Goal: Task Accomplishment & Management: Use online tool/utility

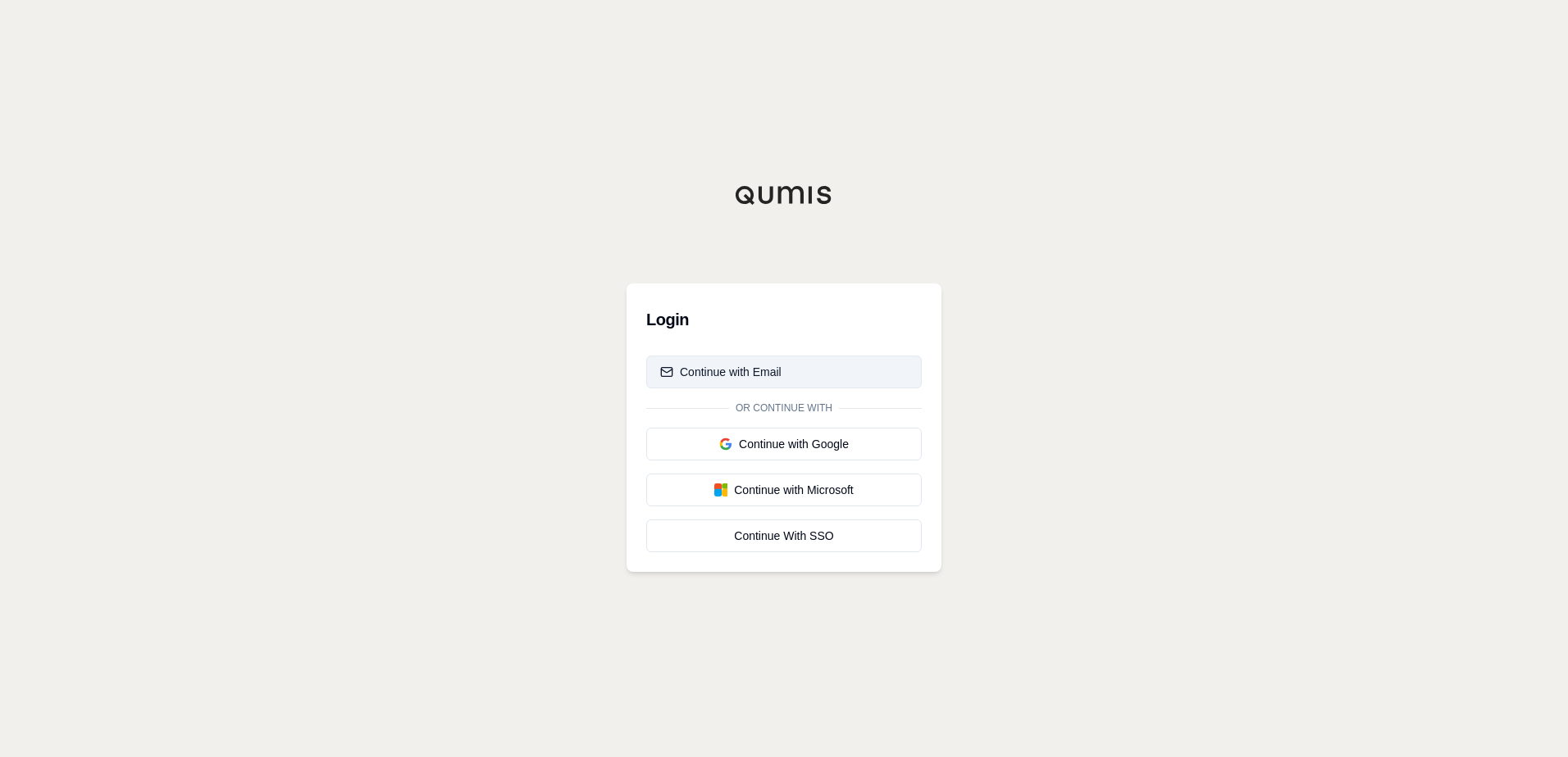
click at [746, 372] on div "Continue with Email" at bounding box center [721, 372] width 121 height 17
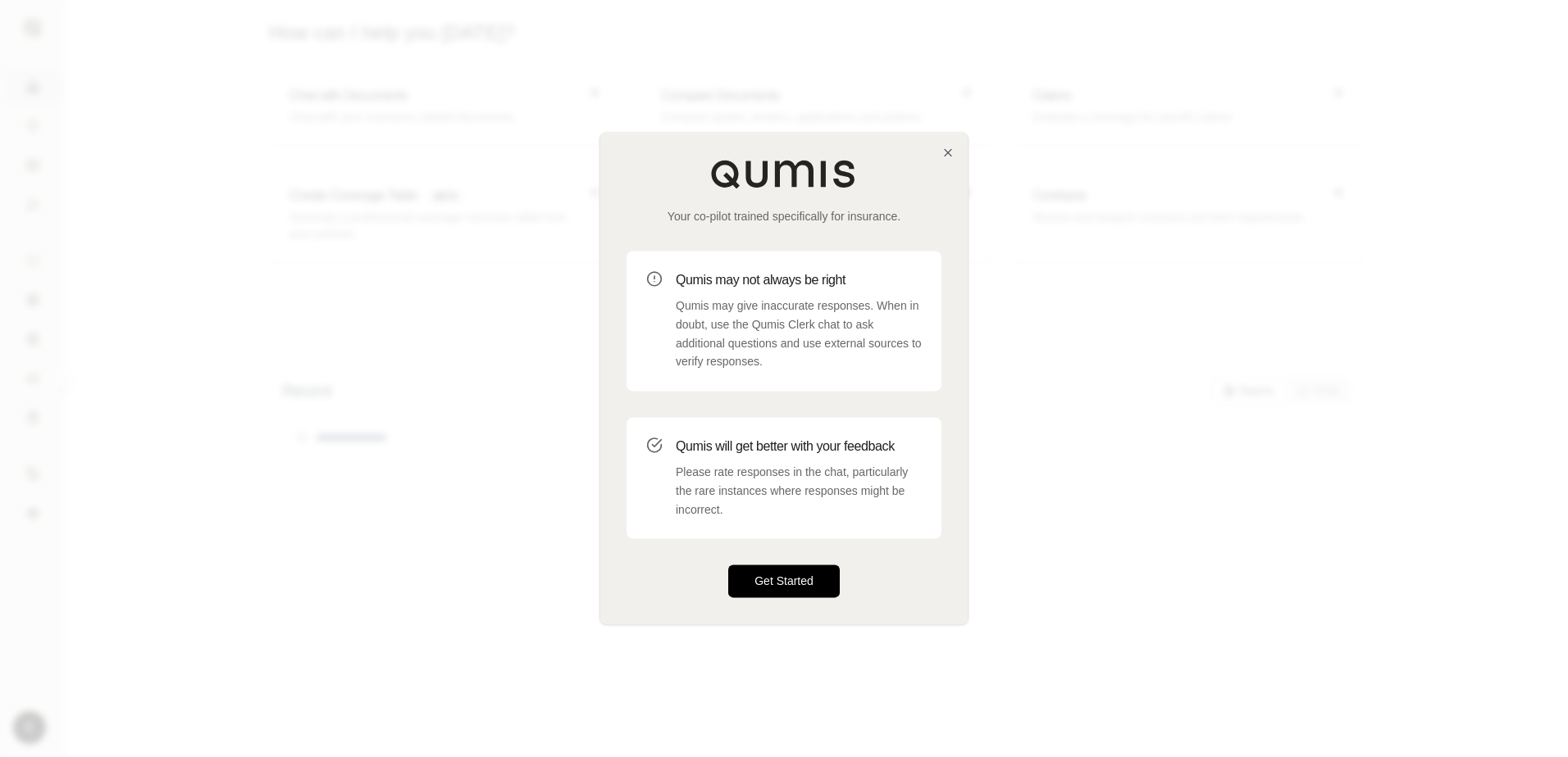
click at [770, 571] on button "Get Started" at bounding box center [784, 582] width 112 height 33
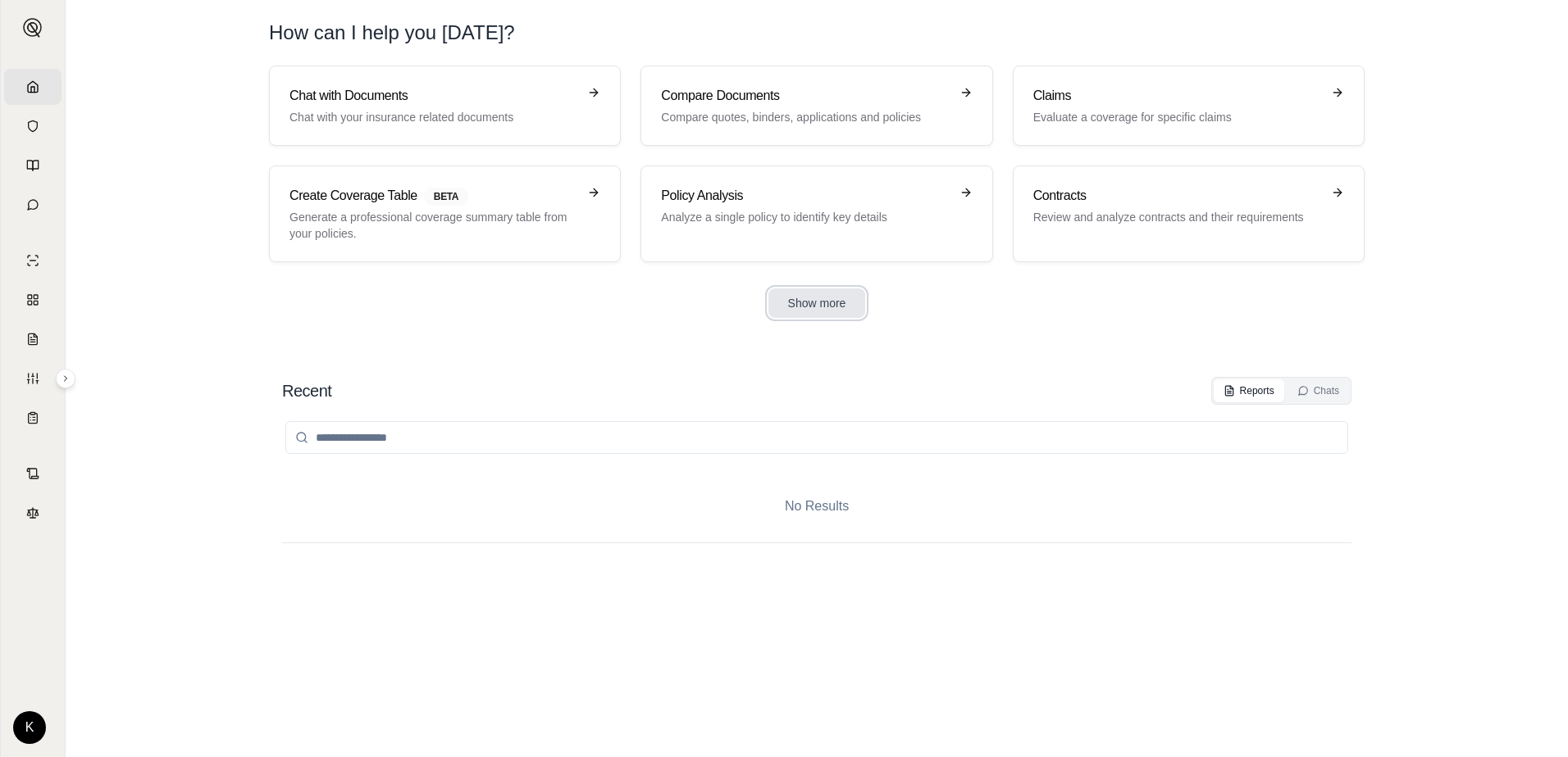
click at [840, 309] on button "Show more" at bounding box center [817, 303] width 98 height 30
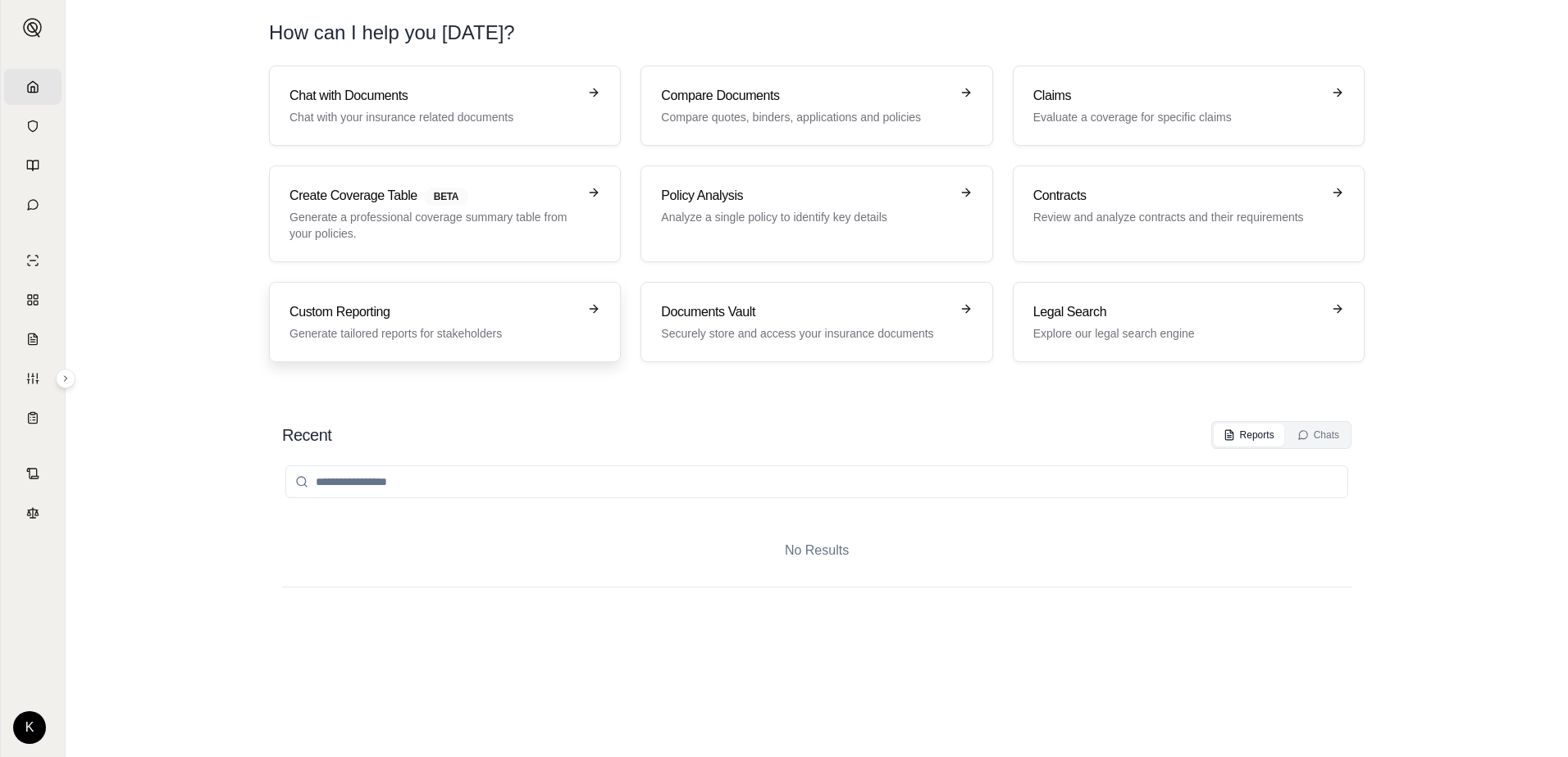
click at [391, 344] on link "Custom Reporting Generate tailored reports for stakeholders" at bounding box center [444, 322] width 352 height 80
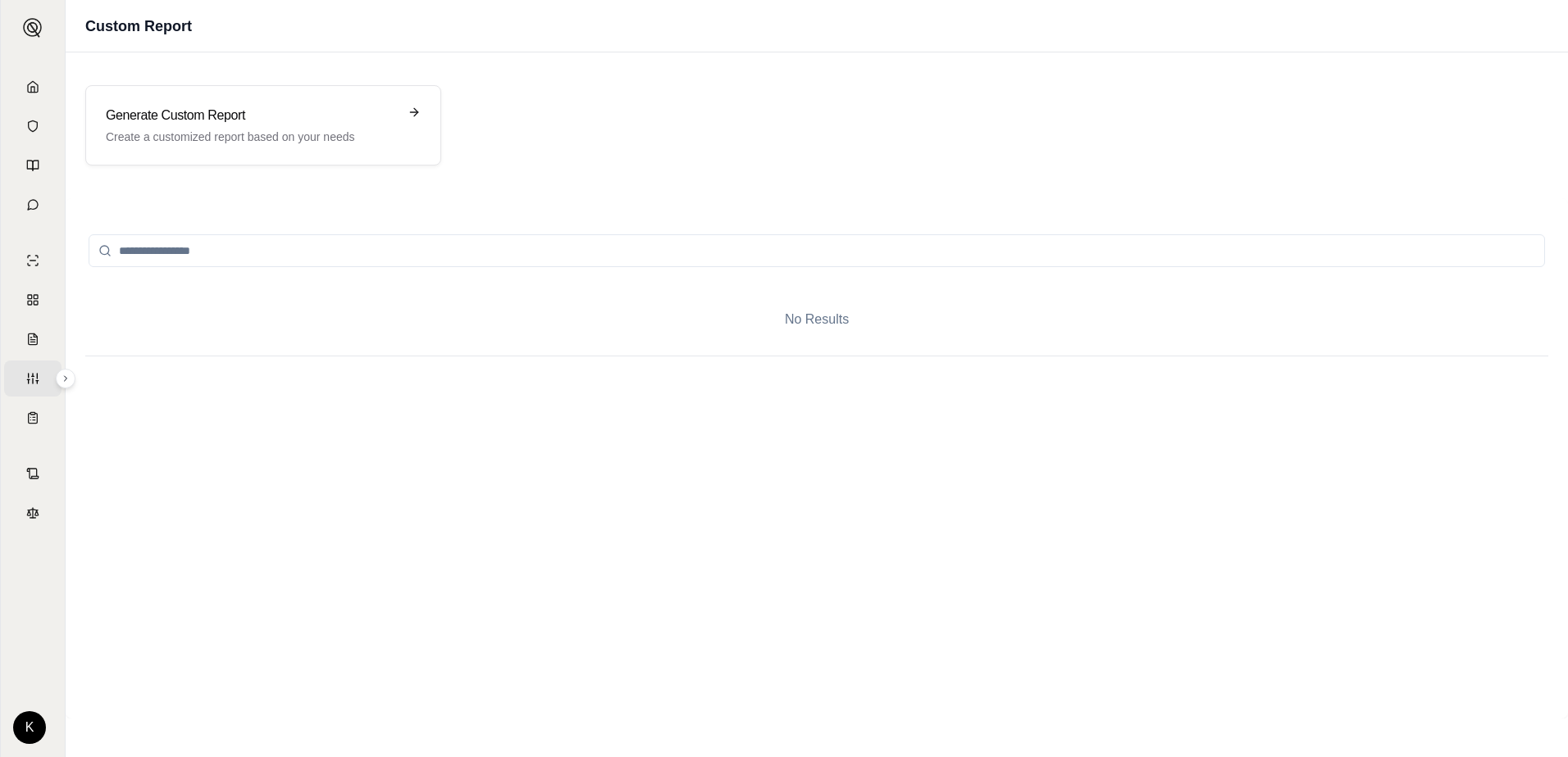
click at [334, 261] on input "search" at bounding box center [817, 250] width 1457 height 33
click at [352, 111] on h3 "Generate Custom Report" at bounding box center [251, 115] width 292 height 20
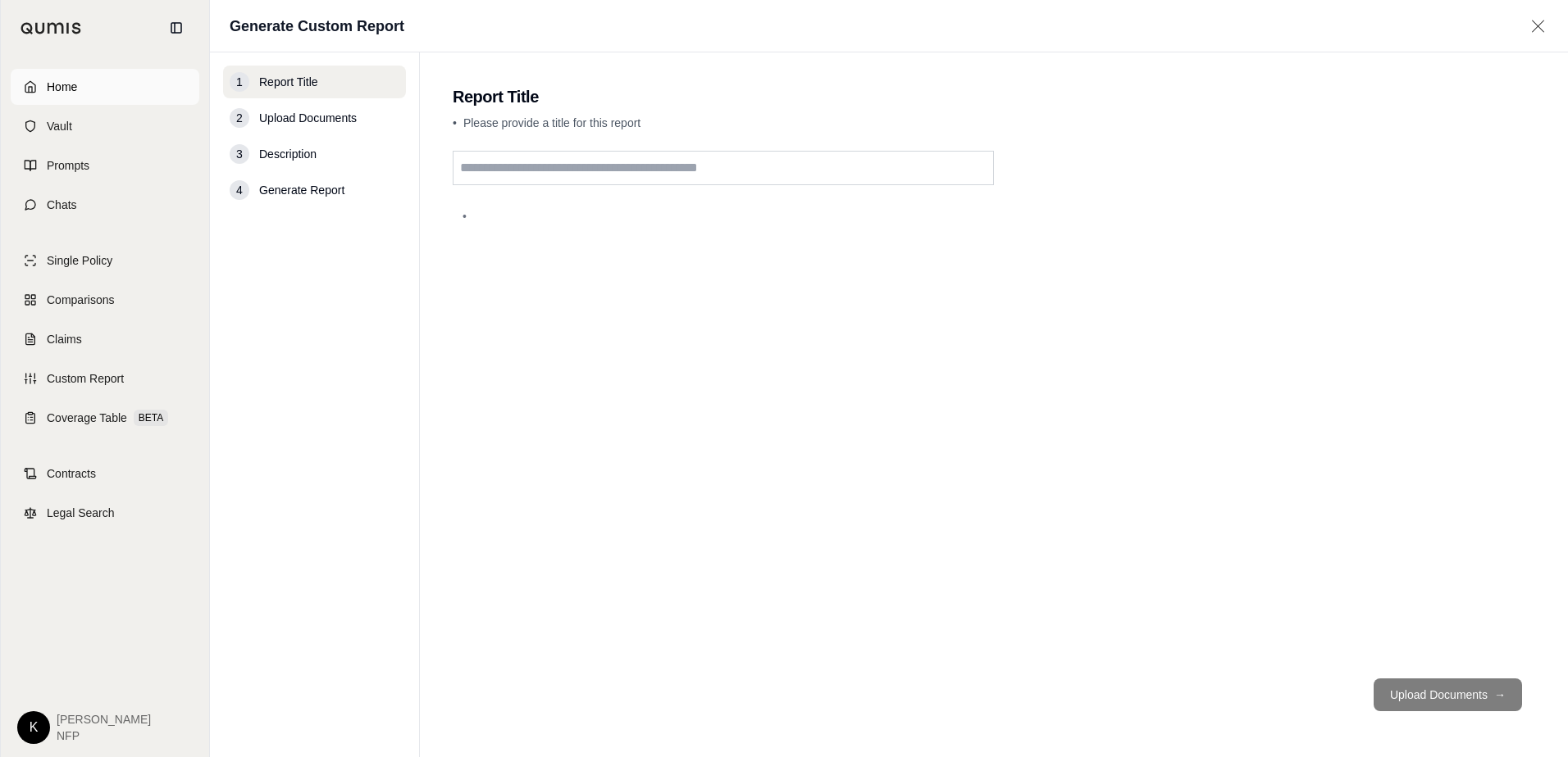
click at [27, 83] on icon at bounding box center [30, 87] width 13 height 13
